Goal: Information Seeking & Learning: Understand process/instructions

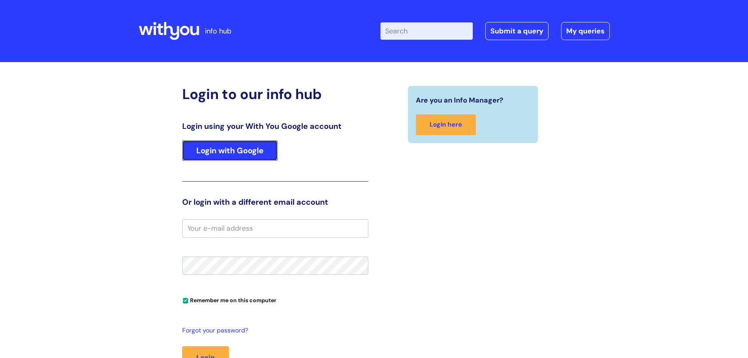
click at [217, 152] on link "Login with Google" at bounding box center [229, 150] width 95 height 20
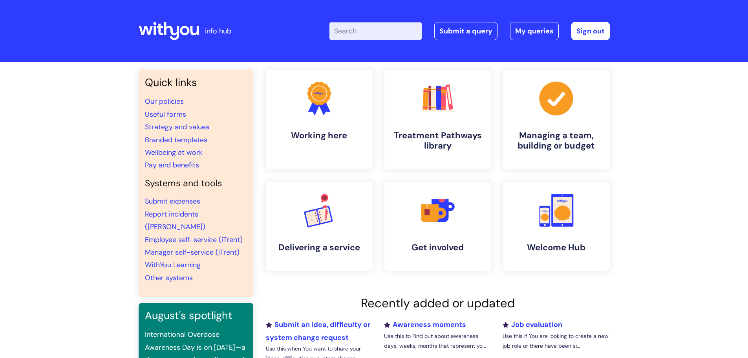
click at [369, 29] on input "Enter your search term here..." at bounding box center [375, 30] width 92 height 17
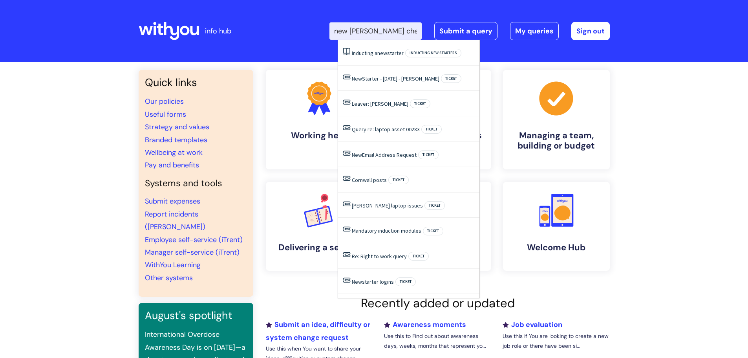
type input "new [PERSON_NAME] checklist"
click button "Search" at bounding box center [0, 0] width 0 height 0
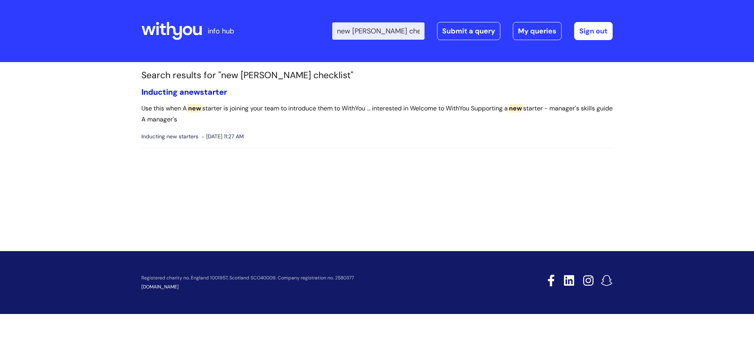
click at [179, 95] on link "Inducting a new starter" at bounding box center [184, 92] width 86 height 10
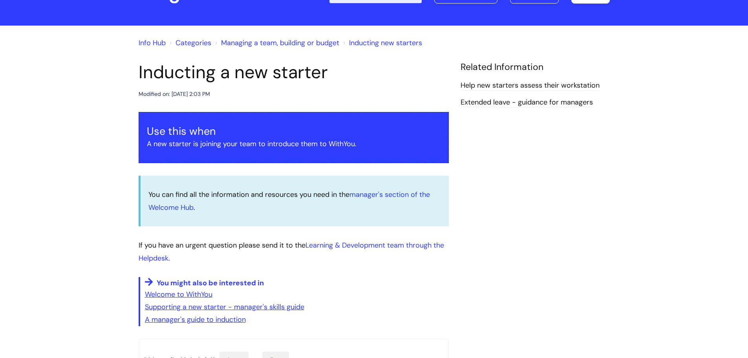
scroll to position [36, 0]
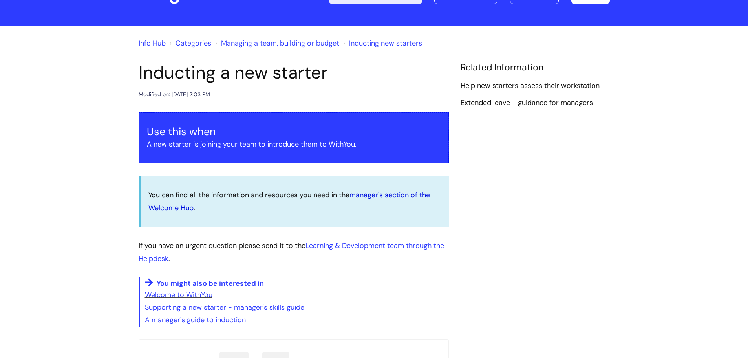
click at [397, 193] on link "manager's section of the Welcome Hub" at bounding box center [289, 201] width 282 height 22
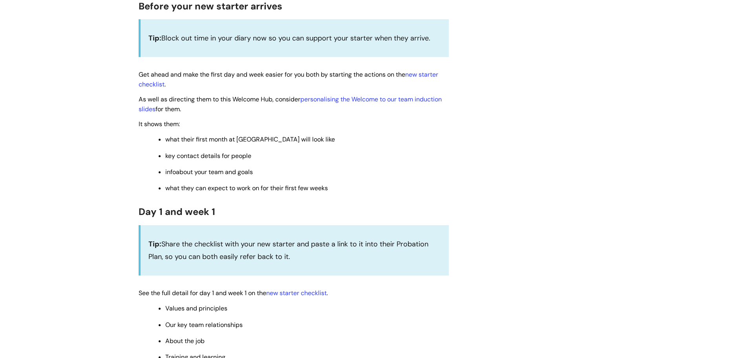
scroll to position [432, 0]
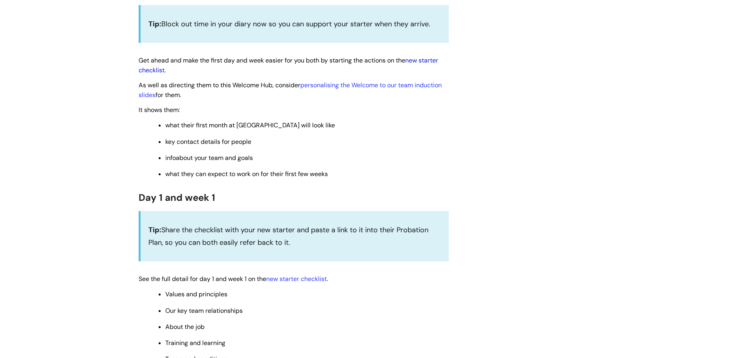
click at [424, 61] on link "new starter checklist" at bounding box center [289, 65] width 300 height 18
